Goal: Information Seeking & Learning: Learn about a topic

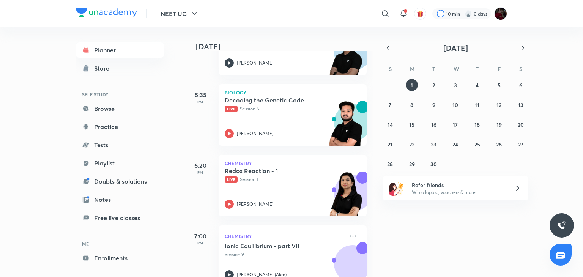
scroll to position [365, 0]
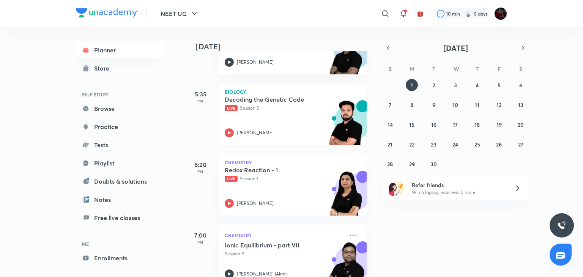
click at [229, 130] on icon at bounding box center [229, 132] width 9 height 9
